Goal: Information Seeking & Learning: Understand process/instructions

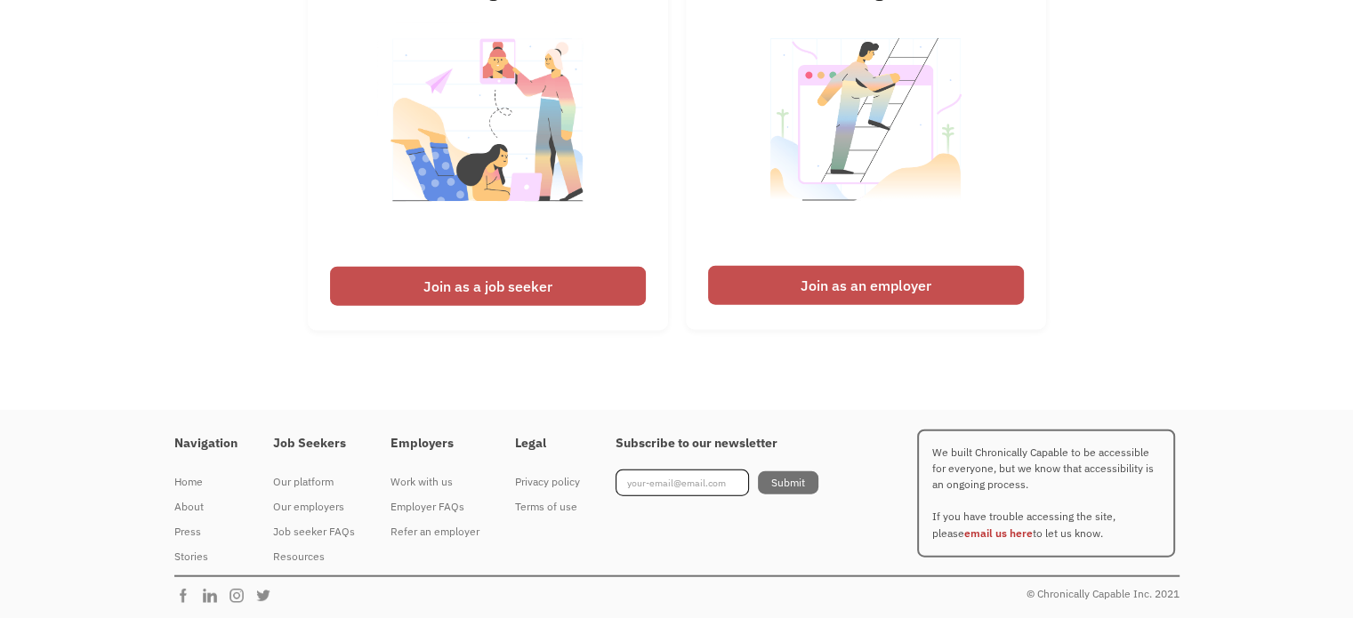
scroll to position [4235, 0]
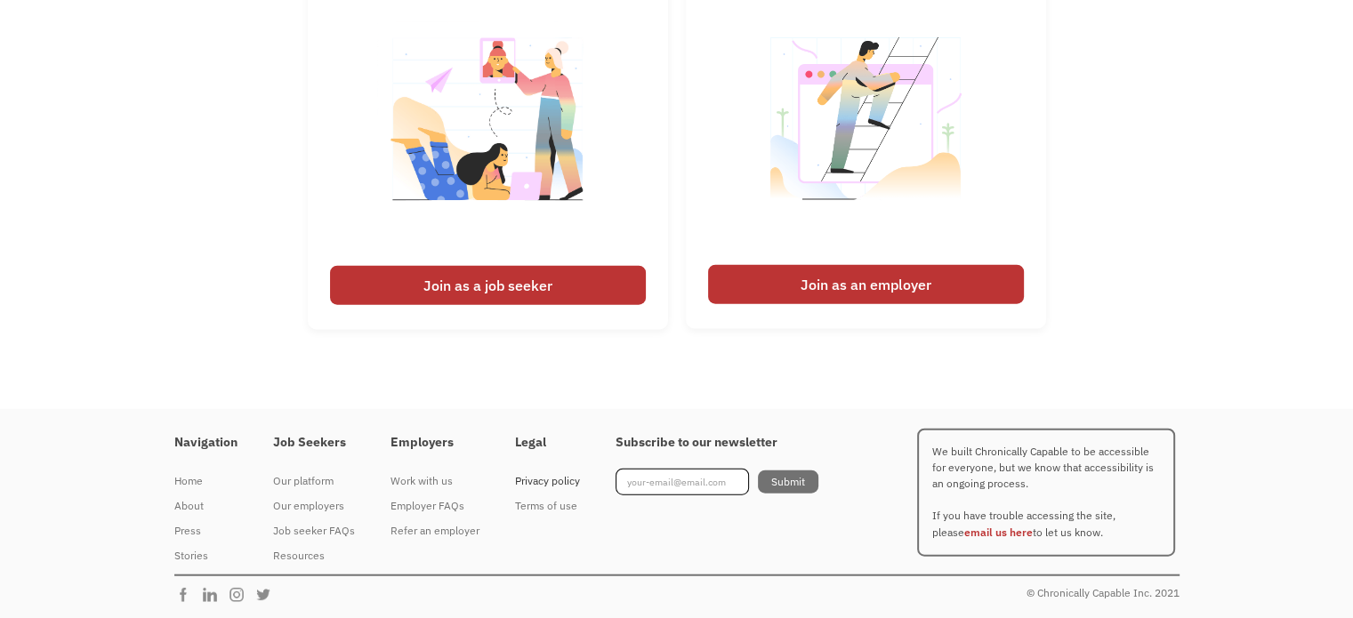
click at [556, 483] on div "Privacy policy" at bounding box center [547, 481] width 65 height 21
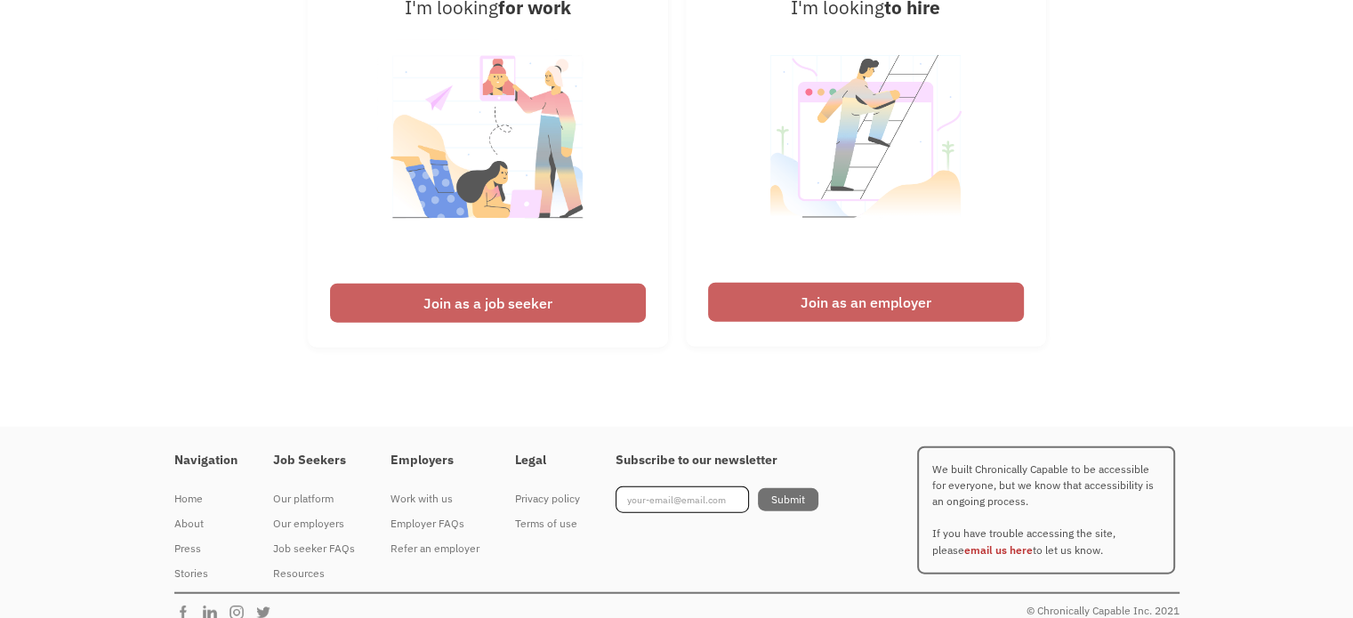
scroll to position [4235, 0]
